Goal: Task Accomplishment & Management: Manage account settings

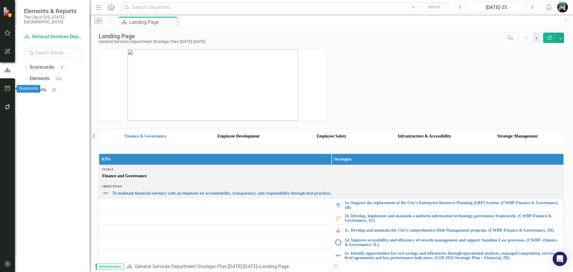
click at [7, 87] on icon "button" at bounding box center [7, 88] width 6 height 5
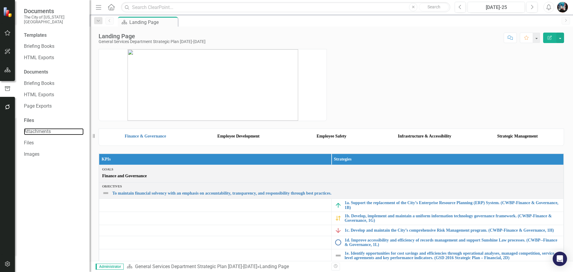
click at [56, 128] on link "Attachments" at bounding box center [54, 131] width 60 height 7
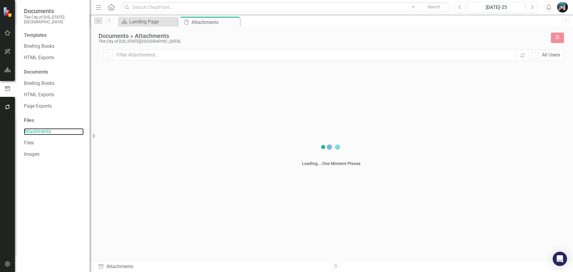
checkbox input "false"
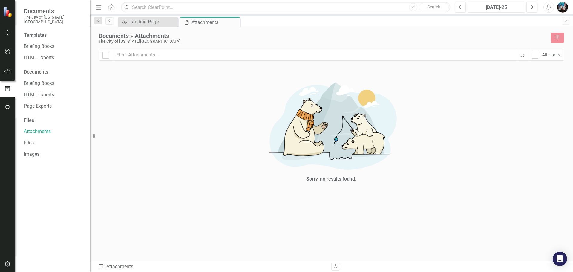
click at [50, 132] on div "Templates Briefing Books HTML Exports Documents Briefing Books HTML Exports Pag…" at bounding box center [52, 152] width 75 height 240
click at [33, 140] on link "Files" at bounding box center [54, 143] width 60 height 7
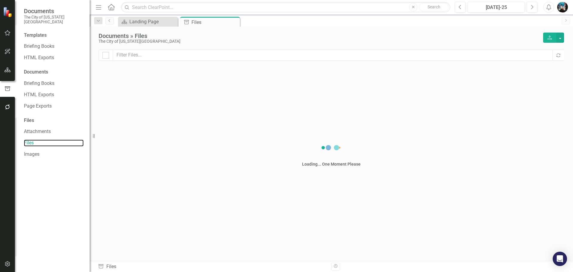
checkbox input "false"
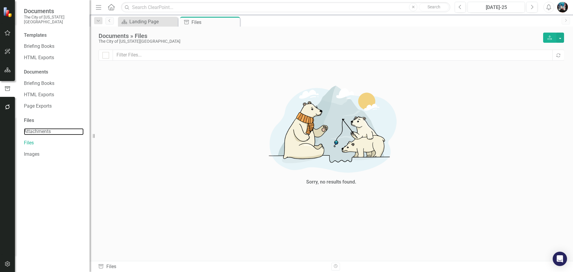
click at [37, 128] on link "Attachments" at bounding box center [54, 131] width 60 height 7
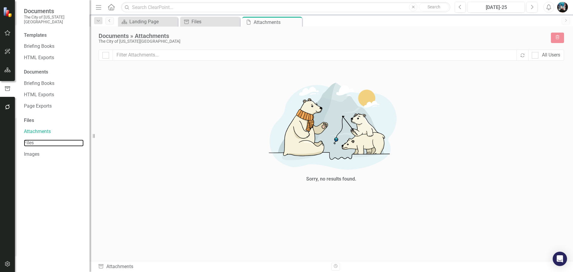
click at [40, 140] on link "Files" at bounding box center [54, 143] width 60 height 7
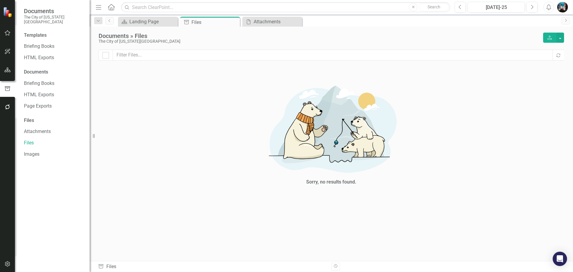
click at [548, 36] on icon "Upload" at bounding box center [549, 38] width 5 height 4
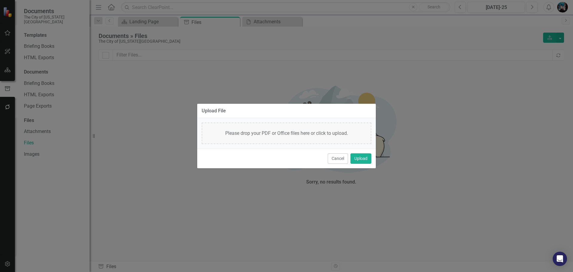
click at [280, 135] on div "Please drop your PDF or Office files here or click to upload." at bounding box center [287, 134] width 170 height 22
click at [340, 161] on button "Cancel" at bounding box center [338, 158] width 20 height 10
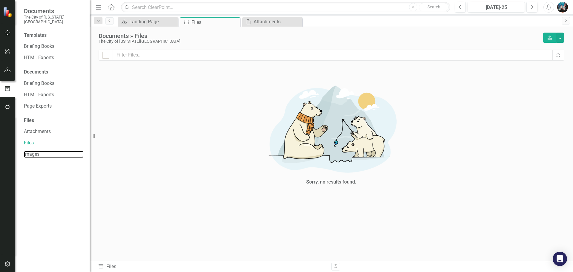
click at [39, 151] on link "Images" at bounding box center [54, 154] width 60 height 7
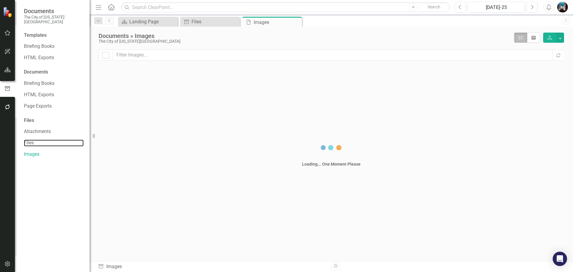
click at [35, 140] on link "Files" at bounding box center [54, 143] width 60 height 7
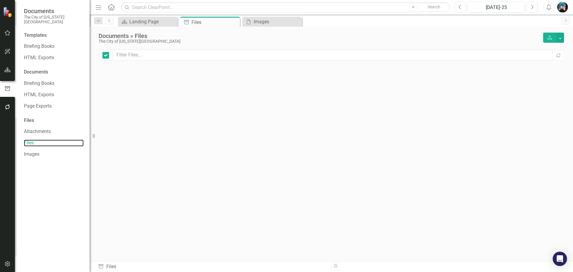
checkbox input "false"
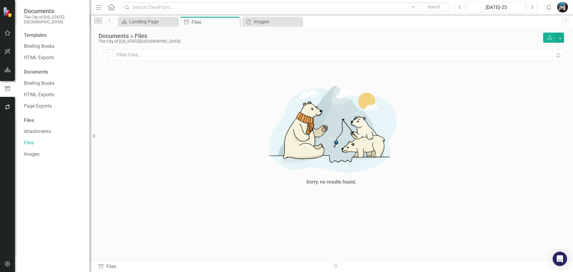
click at [545, 38] on button "Upload" at bounding box center [549, 38] width 13 height 10
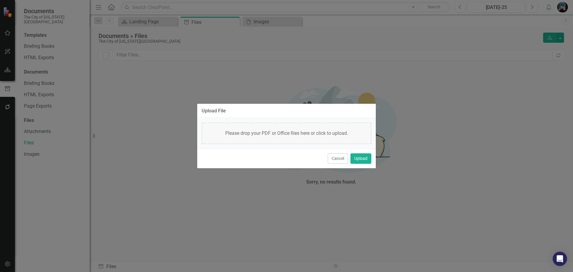
click at [567, 34] on div "Upload File Please drop your PDF or Office files here or click to upload. Cance…" at bounding box center [286, 136] width 573 height 272
click at [557, 38] on div "Upload File Please drop your PDF or Office files here or click to upload. Cance…" at bounding box center [286, 136] width 573 height 272
click at [306, 132] on div "Please drop your PDF or Office files here or click to upload." at bounding box center [287, 134] width 170 height 22
click at [329, 157] on button "Cancel" at bounding box center [338, 158] width 20 height 10
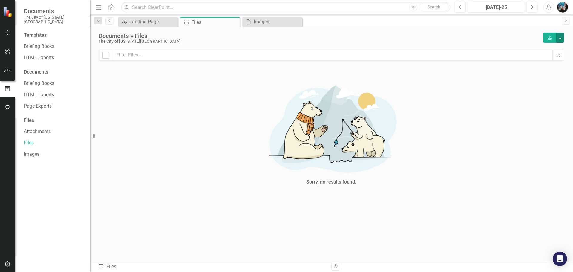
click at [558, 36] on button "button" at bounding box center [561, 38] width 8 height 10
click at [543, 52] on link "Upload Upload File" at bounding box center [540, 48] width 47 height 11
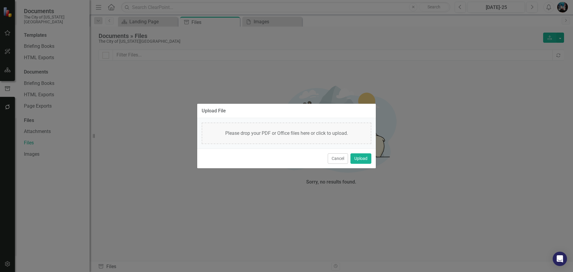
click at [319, 135] on div "Please drop your PDF or Office files here or click to upload." at bounding box center [287, 134] width 170 height 22
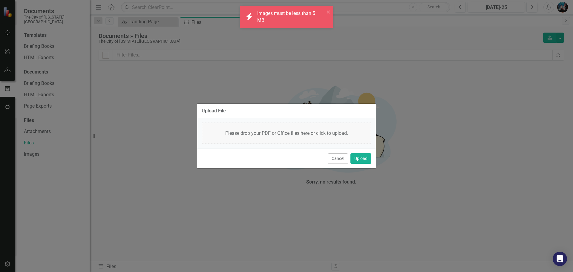
drag, startPoint x: 336, startPoint y: 158, endPoint x: 342, endPoint y: 161, distance: 6.2
click at [338, 160] on button "Cancel" at bounding box center [338, 158] width 20 height 10
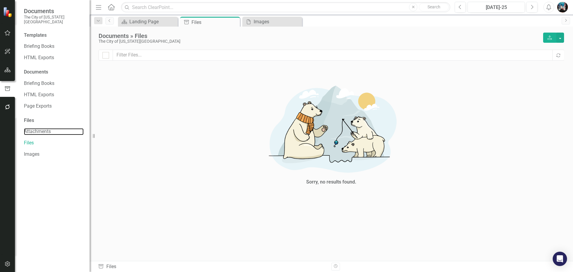
click at [40, 128] on link "Attachments" at bounding box center [54, 131] width 60 height 7
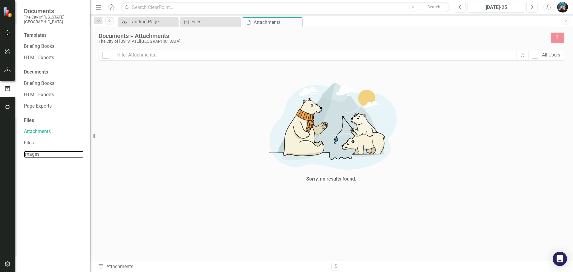
click at [36, 151] on link "Images" at bounding box center [54, 154] width 60 height 7
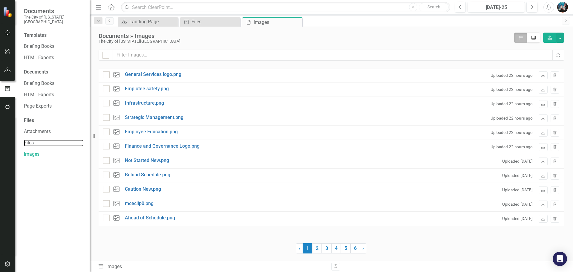
click at [41, 140] on link "Files" at bounding box center [54, 143] width 60 height 7
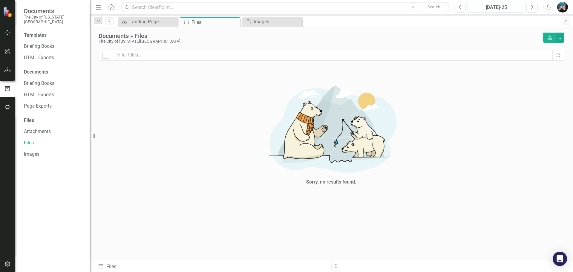
click at [564, 5] on img "button" at bounding box center [563, 7] width 11 height 11
click at [564, 6] on img "button" at bounding box center [563, 7] width 11 height 11
click at [553, 38] on button "Upload" at bounding box center [549, 38] width 13 height 10
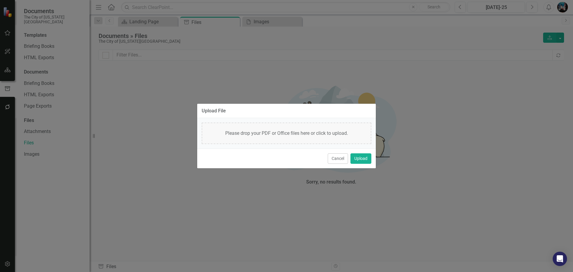
click at [306, 131] on div "Please drop your PDF or Office files here or click to upload." at bounding box center [287, 134] width 170 height 22
click at [359, 158] on button "Upload" at bounding box center [361, 158] width 21 height 10
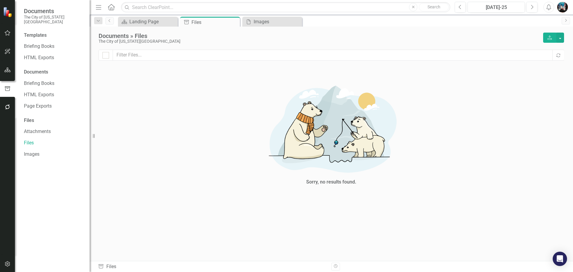
click at [556, 54] on button "Recalculate" at bounding box center [559, 55] width 12 height 11
click at [556, 55] on button "Recalculate" at bounding box center [559, 55] width 12 height 11
click at [264, 23] on div "Images" at bounding box center [277, 21] width 47 height 7
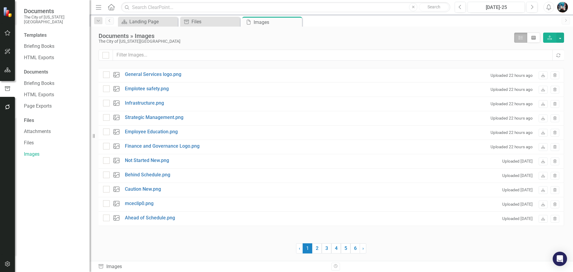
click at [364, 248] on span "›" at bounding box center [363, 248] width 1 height 6
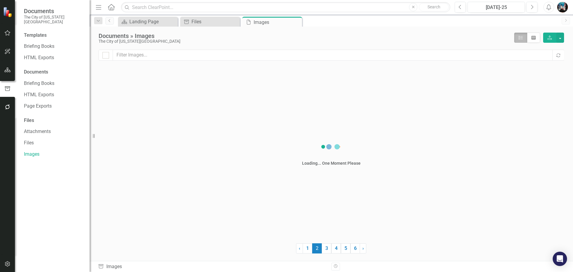
checkbox input "false"
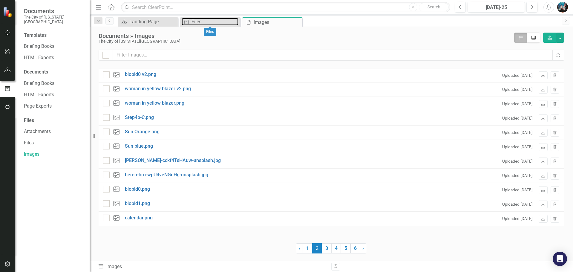
click at [200, 19] on div "Files" at bounding box center [215, 21] width 47 height 7
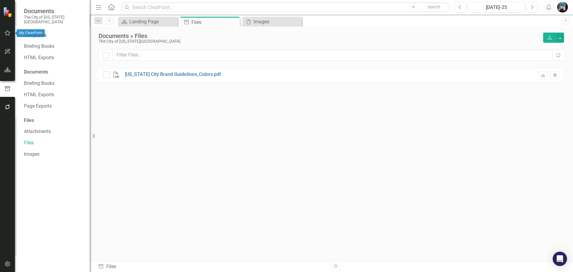
click at [5, 34] on icon "button" at bounding box center [7, 32] width 6 height 5
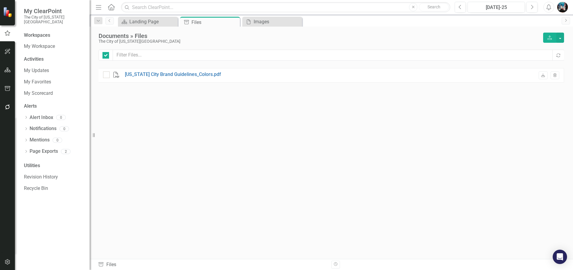
checkbox input "false"
click at [4, 15] on img at bounding box center [8, 12] width 10 height 10
click at [9, 13] on img at bounding box center [8, 12] width 10 height 10
click at [39, 13] on span "My ClearPoint" at bounding box center [54, 10] width 60 height 7
click at [150, 19] on div "Landing Page" at bounding box center [148, 21] width 39 height 7
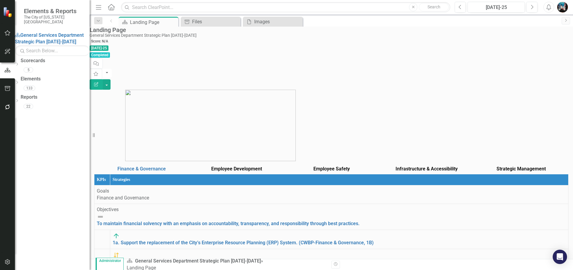
scroll to position [319, 0]
click at [10, 31] on icon "button" at bounding box center [7, 32] width 6 height 5
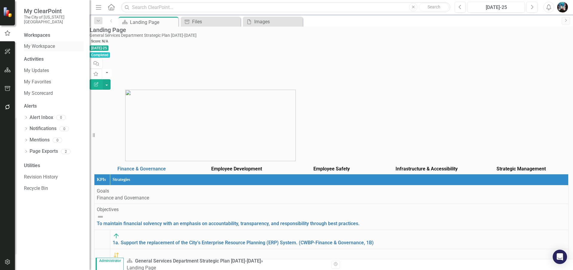
click at [42, 44] on link "My Workspace" at bounding box center [54, 46] width 60 height 7
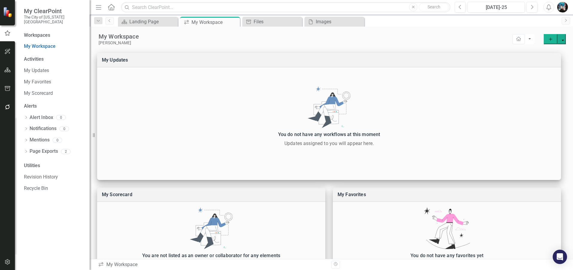
click at [98, 6] on icon "Menu" at bounding box center [99, 7] width 8 height 6
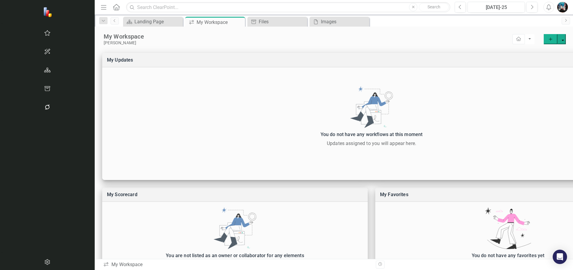
click at [100, 6] on icon "Menu" at bounding box center [104, 7] width 8 height 6
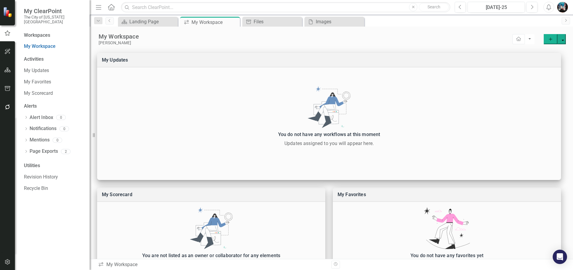
click at [113, 11] on link "Home" at bounding box center [112, 7] width 8 height 9
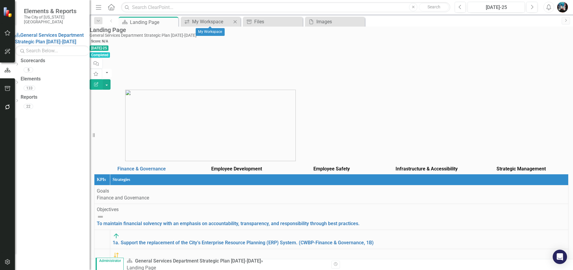
click at [235, 21] on icon "Close" at bounding box center [235, 21] width 6 height 5
click at [0, 0] on icon "Close" at bounding box center [0, 0] width 0 height 0
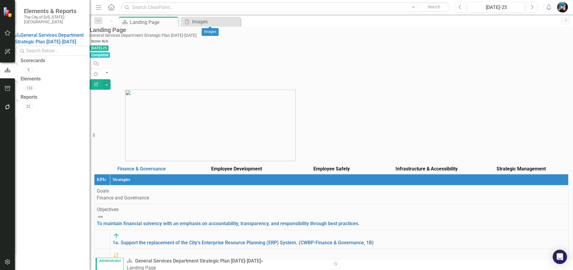
click at [0, 0] on icon "Close" at bounding box center [0, 0] width 0 height 0
